Goal: Communication & Community: Answer question/provide support

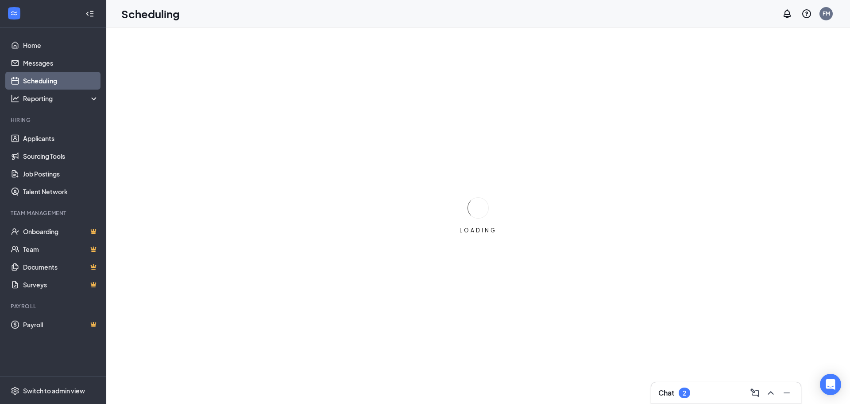
click at [691, 393] on div "2" at bounding box center [685, 392] width 12 height 11
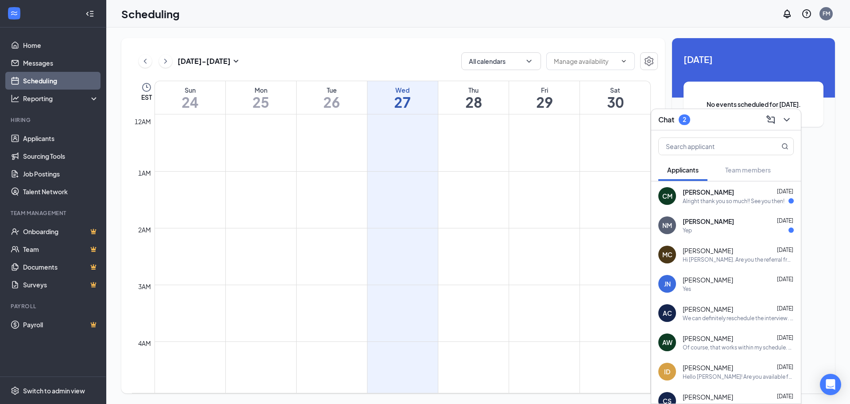
scroll to position [435, 0]
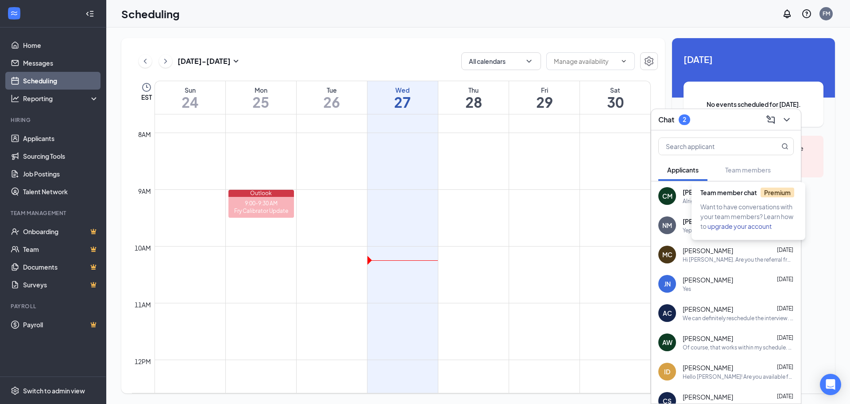
click at [688, 198] on div "Alright thank you so much!! See you then!" at bounding box center [734, 201] width 102 height 8
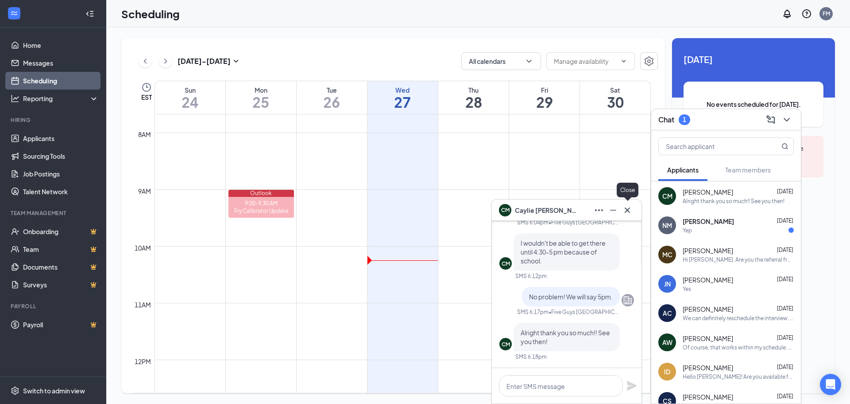
click at [625, 210] on icon "Cross" at bounding box center [627, 210] width 11 height 11
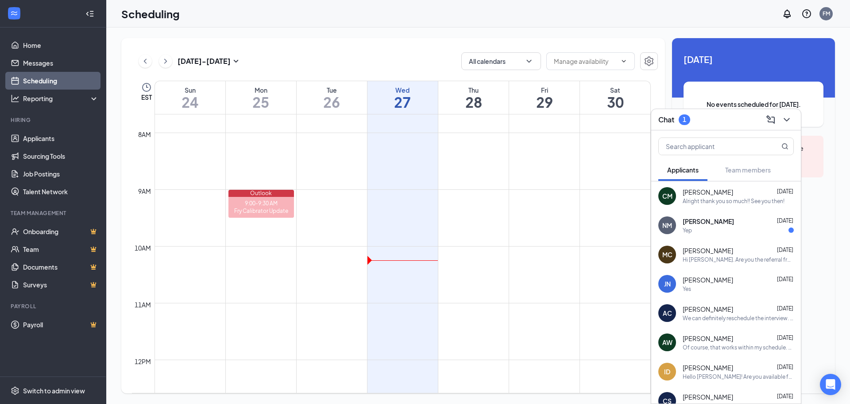
click at [724, 224] on span "[PERSON_NAME]" at bounding box center [708, 221] width 51 height 9
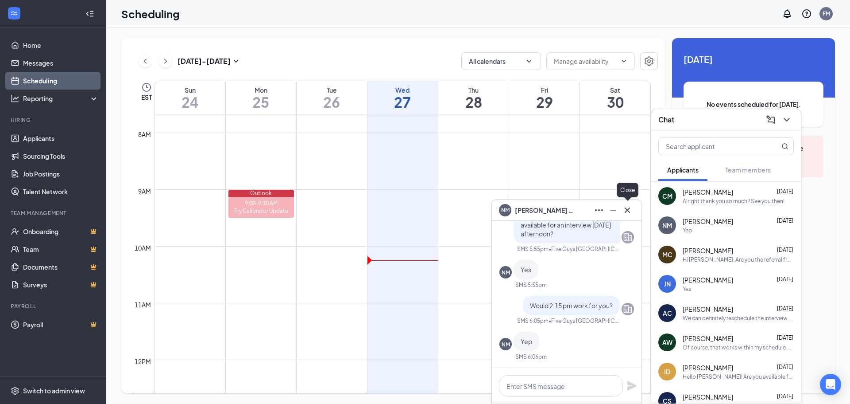
click at [625, 206] on icon "Cross" at bounding box center [627, 210] width 11 height 11
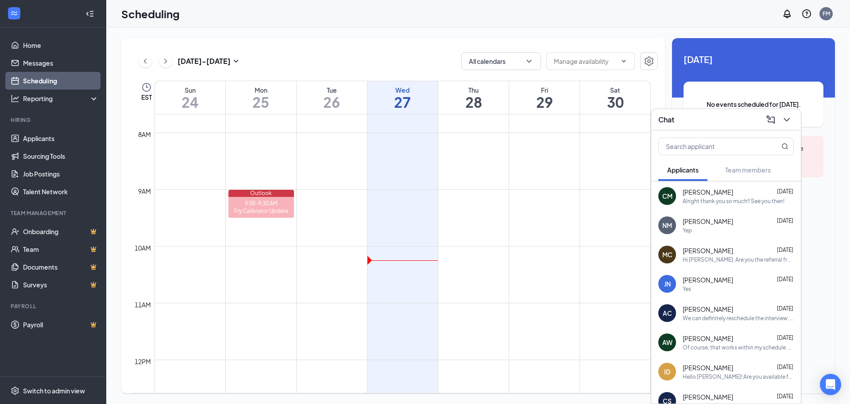
scroll to position [44, 0]
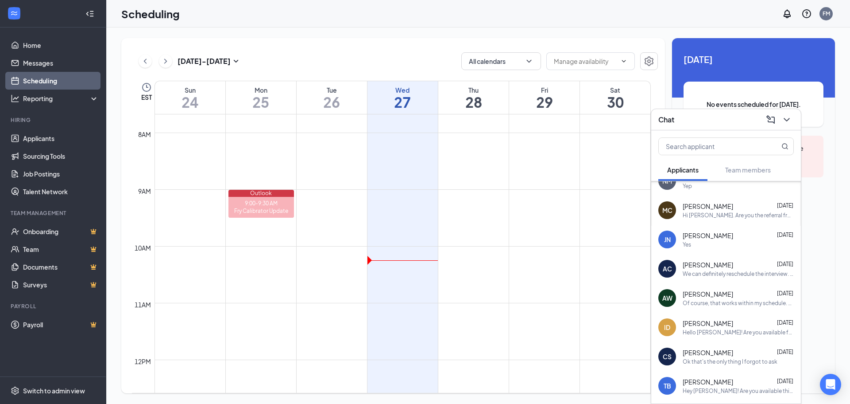
click at [706, 242] on div "Yes" at bounding box center [738, 245] width 111 height 8
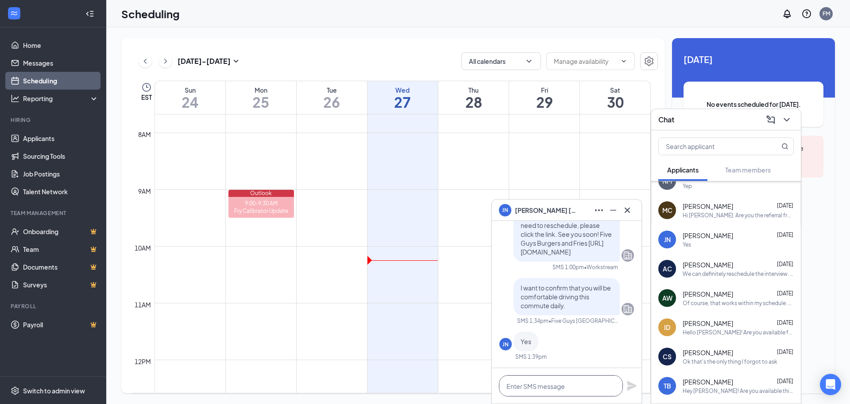
click at [570, 382] on textarea at bounding box center [561, 385] width 124 height 21
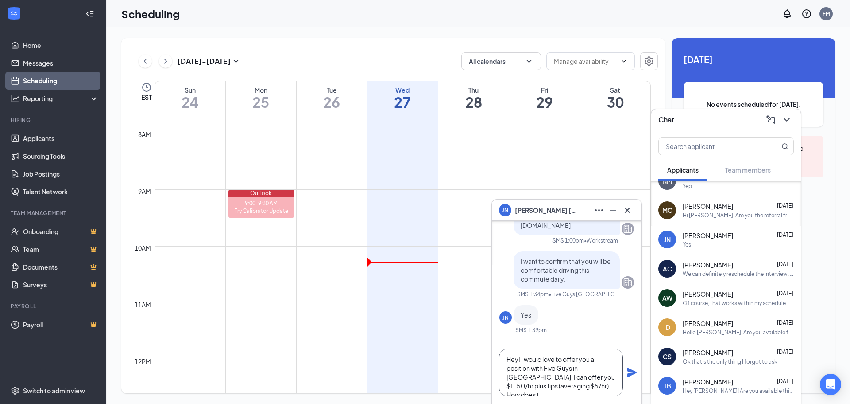
scroll to position [9, 0]
click at [582, 367] on textarea "Hey! I would love to offer you a position with Five Guys in [GEOGRAPHIC_DATA]. …" at bounding box center [561, 372] width 124 height 48
type textarea "Hey! I would love to offer you a position with Five Guys in [GEOGRAPHIC_DATA]. …"
click at [630, 371] on icon "Plane" at bounding box center [632, 372] width 10 height 10
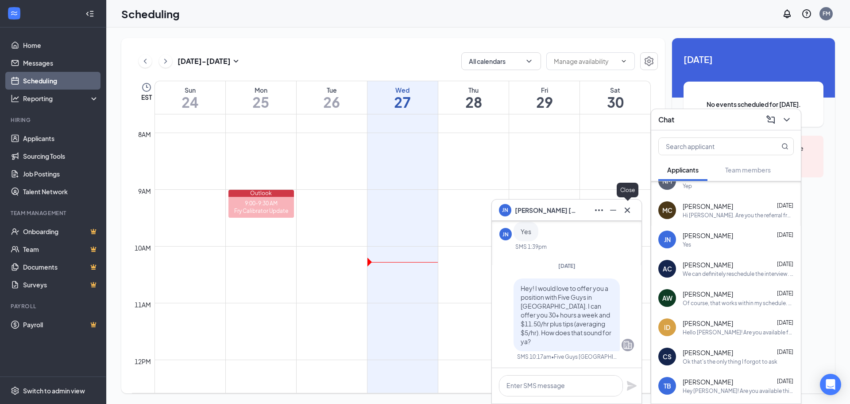
scroll to position [0, 0]
click at [625, 210] on icon "Cross" at bounding box center [627, 210] width 11 height 11
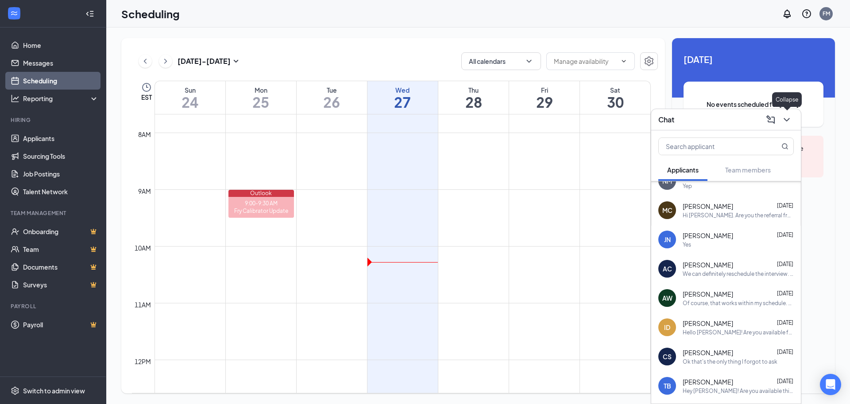
click at [783, 120] on icon "ChevronDown" at bounding box center [787, 119] width 11 height 11
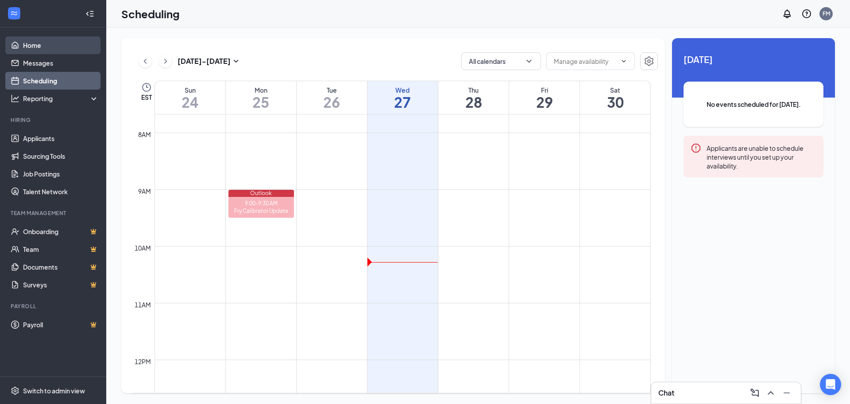
click at [24, 40] on link "Home" at bounding box center [61, 45] width 76 height 18
